Goal: Register for event/course

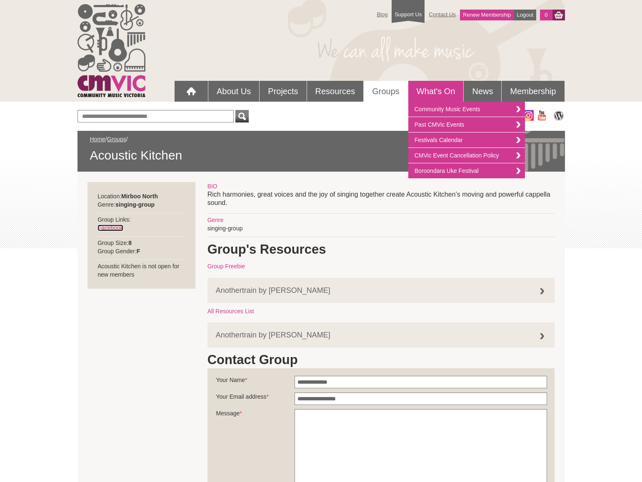
scroll to position [4, 0]
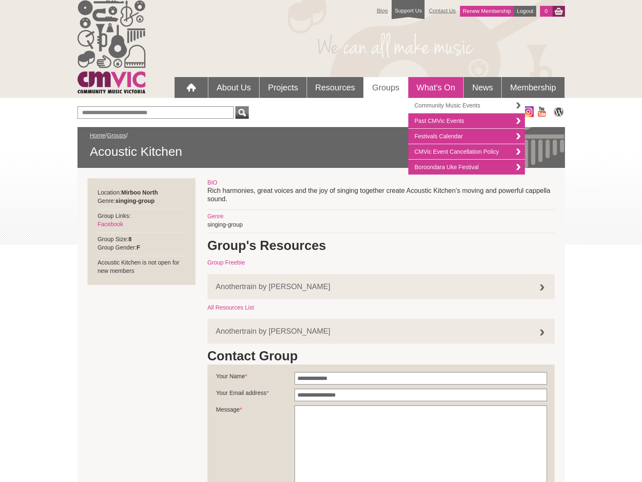
click at [432, 103] on link "Community Music Events" at bounding box center [466, 105] width 117 height 15
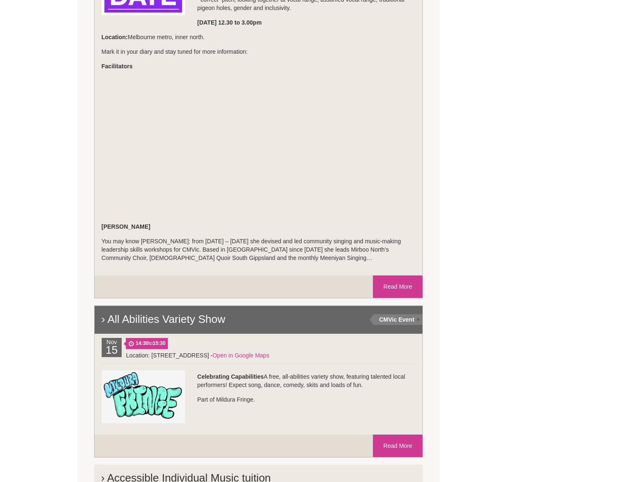
scroll to position [701, 0]
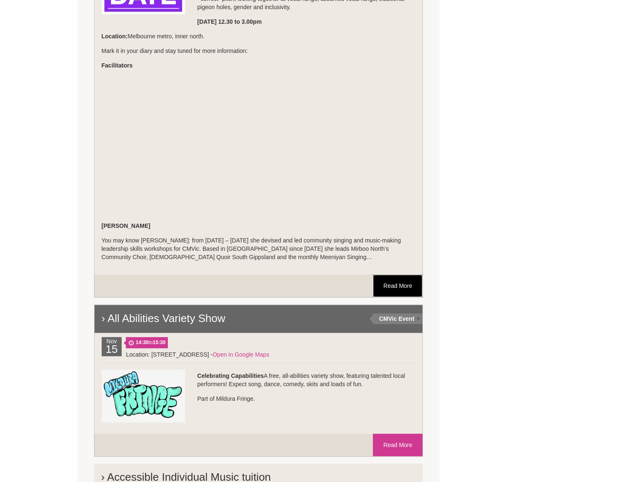
click at [402, 288] on link "Read More" at bounding box center [398, 286] width 50 height 23
